Goal: Task Accomplishment & Management: Use online tool/utility

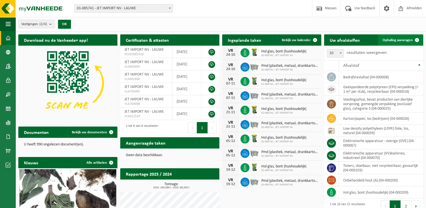
click at [407, 41] on span "Ophaling aanvragen" at bounding box center [397, 40] width 30 height 4
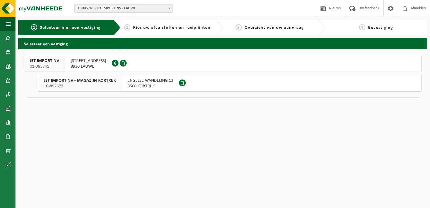
click at [94, 82] on span "JET IMPORT NV - MAGAZIJN KORTRIJK" at bounding box center [80, 81] width 72 height 6
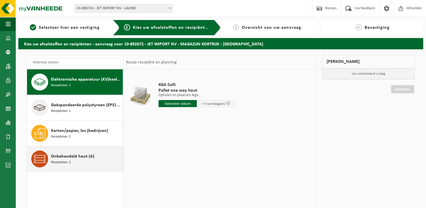
click at [47, 156] on span at bounding box center [39, 158] width 17 height 17
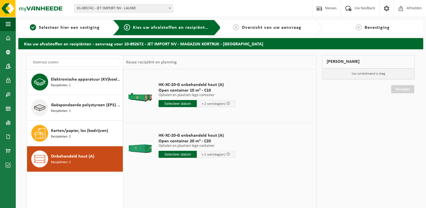
click at [179, 155] on input "text" at bounding box center [177, 154] width 38 height 7
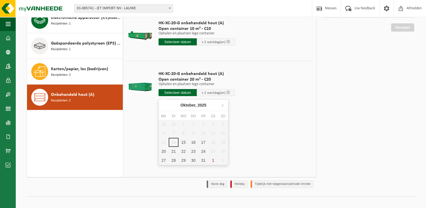
scroll to position [67, 0]
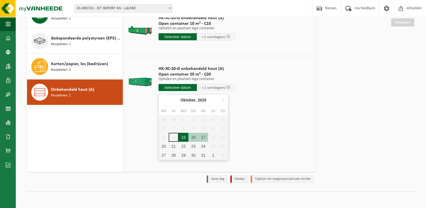
click at [184, 136] on div "15" at bounding box center [183, 137] width 10 height 9
type input "Van 2025-10-15"
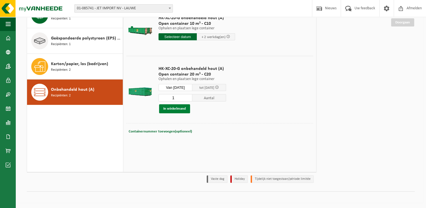
click at [177, 109] on button "In winkelmand" at bounding box center [174, 108] width 31 height 9
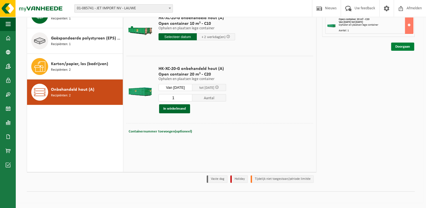
click at [404, 46] on link "Doorgaan" at bounding box center [402, 46] width 23 height 8
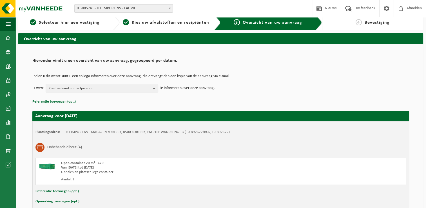
scroll to position [33, 0]
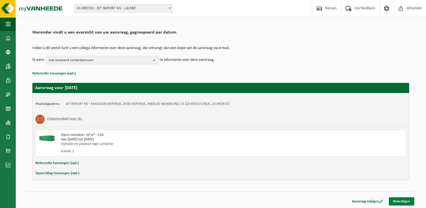
click at [398, 201] on link "Bevestigen" at bounding box center [401, 201] width 25 height 8
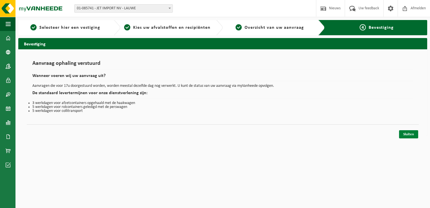
click at [407, 135] on link "Sluiten" at bounding box center [408, 134] width 19 height 8
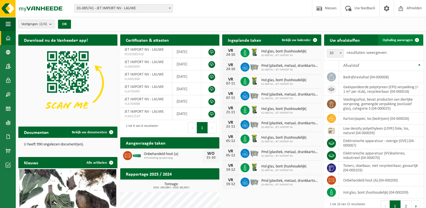
click at [403, 38] on span "Ophaling aanvragen" at bounding box center [397, 40] width 30 height 4
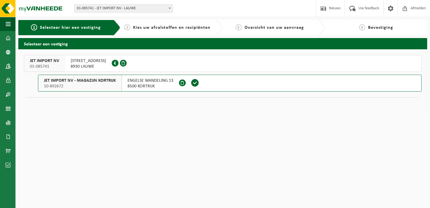
click at [81, 82] on span "JET IMPORT NV - MAGAZIJN KORTRIJK" at bounding box center [80, 81] width 72 height 6
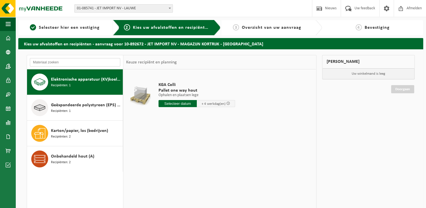
click at [48, 63] on input "text" at bounding box center [75, 62] width 90 height 8
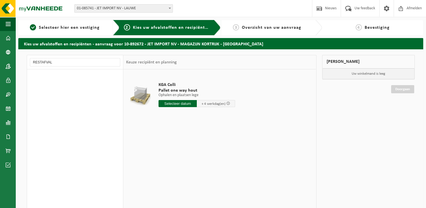
click at [63, 125] on div "Elektronische apparatuur (KV)koelvries, industrieel Recipiënten: 1 Geëxpandeerd…" at bounding box center [75, 153] width 96 height 169
click at [73, 62] on input "RESTAFVAL" at bounding box center [75, 62] width 90 height 8
type input "R"
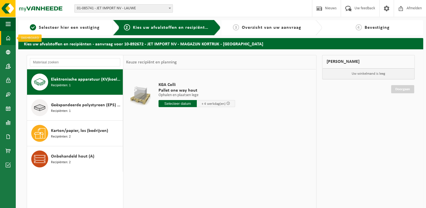
click at [9, 37] on span at bounding box center [8, 38] width 5 height 14
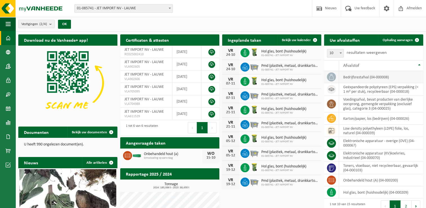
click at [353, 79] on td "bedrijfsrestafval (04-000008)" at bounding box center [381, 77] width 84 height 12
click at [331, 78] on icon at bounding box center [331, 77] width 6 height 6
click at [282, 26] on div "Vestigingen (2/4) Alles selecteren Alles deselecteren Actieve selecteren JET IM…" at bounding box center [220, 24] width 410 height 15
